Goal: Entertainment & Leisure: Consume media (video, audio)

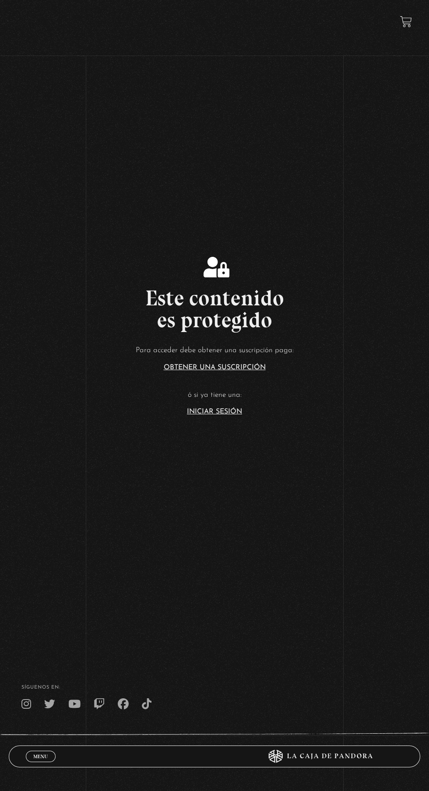
click at [228, 415] on link "Iniciar Sesión" at bounding box center [214, 411] width 55 height 7
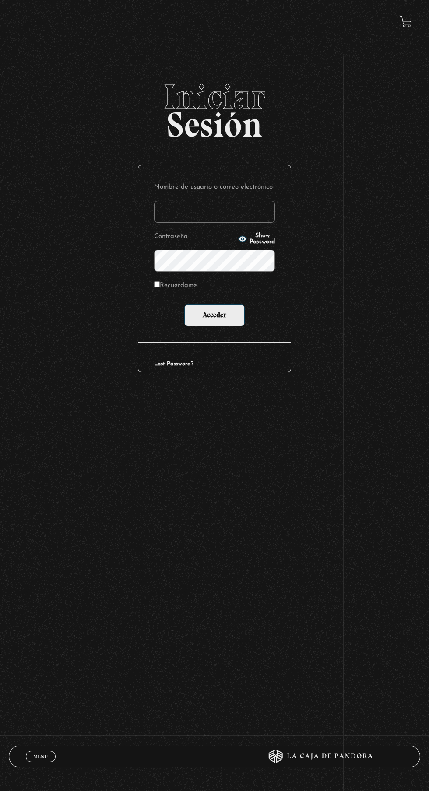
click at [241, 194] on label "Nombre de usuario o correo electrónico" at bounding box center [214, 187] width 121 height 13
click at [241, 201] on input "Nombre de usuario o correo electrónico" at bounding box center [214, 212] width 121 height 22
click at [257, 221] on input "Nombre de usuario o correo electrónico" at bounding box center [214, 212] width 121 height 22
type input "lailabigail@gmail.com"
click at [184, 304] on input "Acceder" at bounding box center [214, 315] width 60 height 22
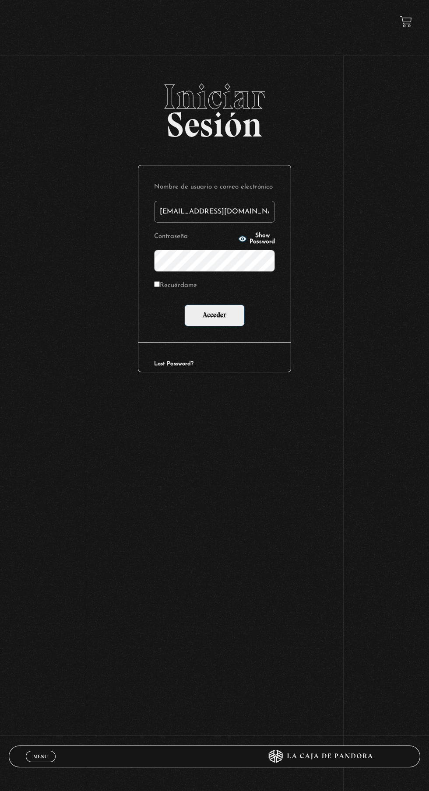
click at [157, 287] on input "Recuérdame" at bounding box center [157, 284] width 6 height 6
checkbox input "true"
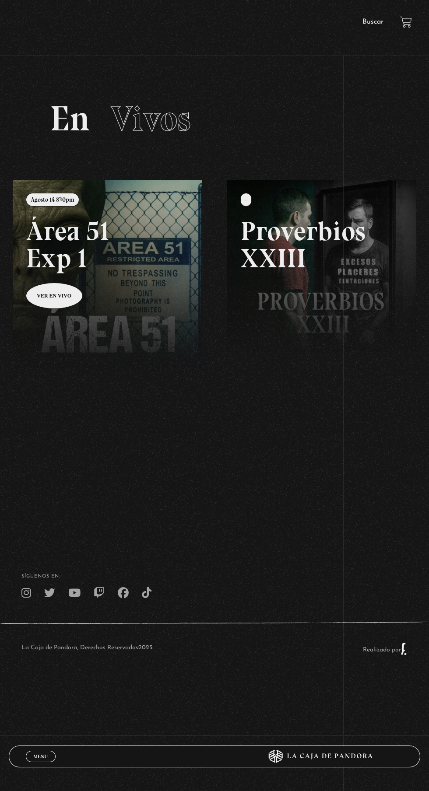
click at [51, 752] on link "Menu Cerrar" at bounding box center [41, 755] width 30 height 11
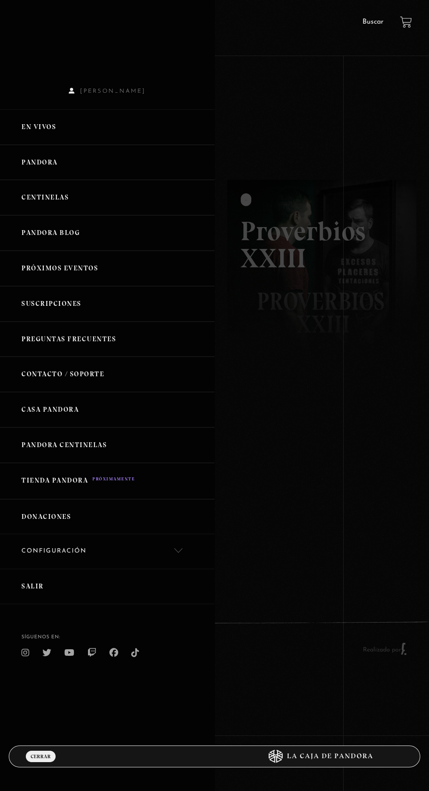
click at [73, 168] on link "Pandora" at bounding box center [107, 162] width 214 height 35
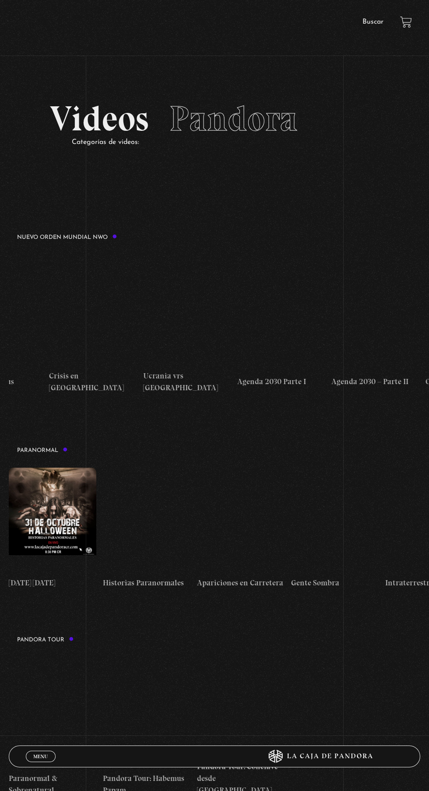
scroll to position [0, 5036]
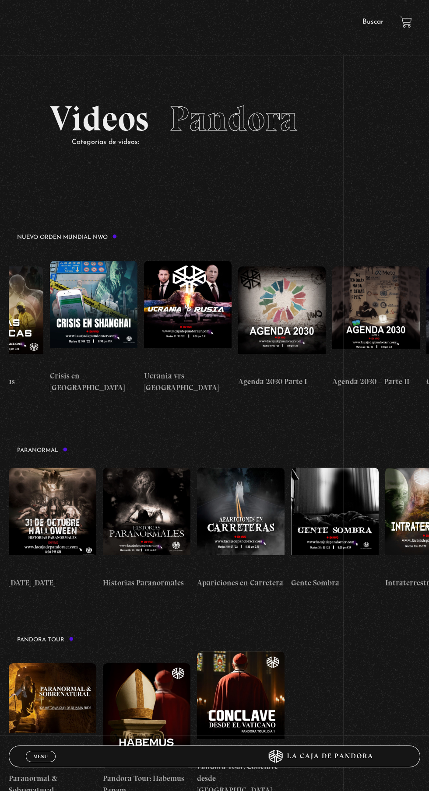
click at [382, 311] on figure at bounding box center [375, 318] width 87 height 105
